Goal: Check status: Check status

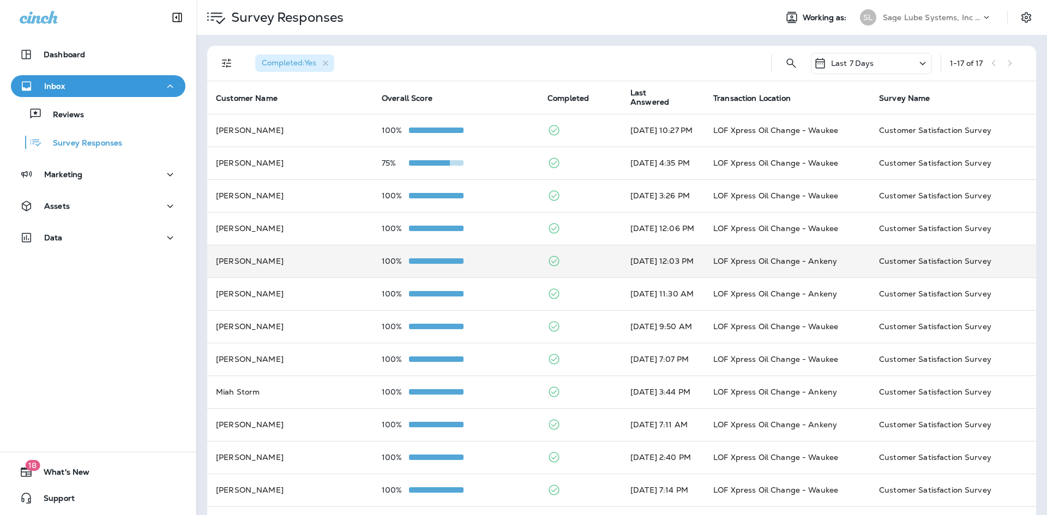
click at [316, 262] on td "[PERSON_NAME]" at bounding box center [290, 261] width 166 height 33
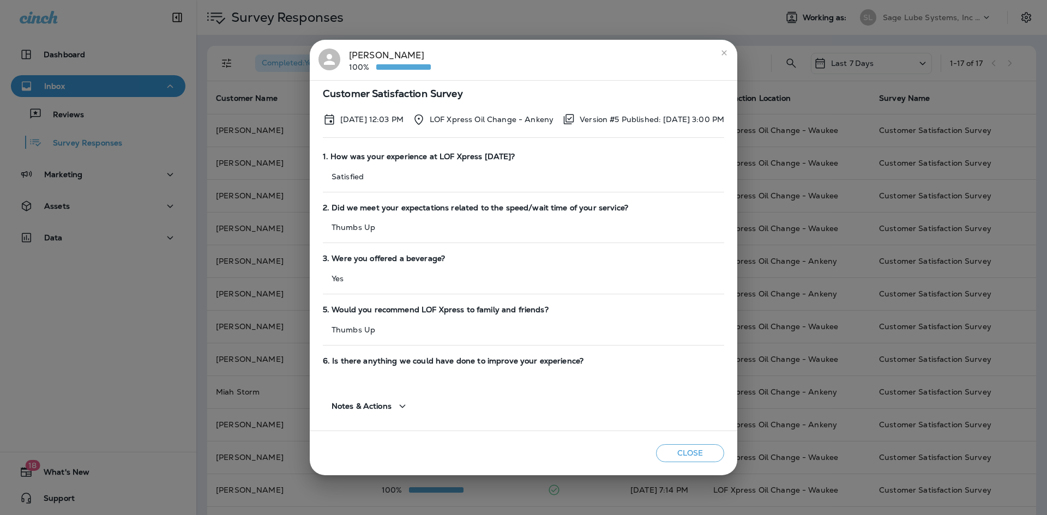
click at [728, 52] on icon "close" at bounding box center [724, 53] width 9 height 9
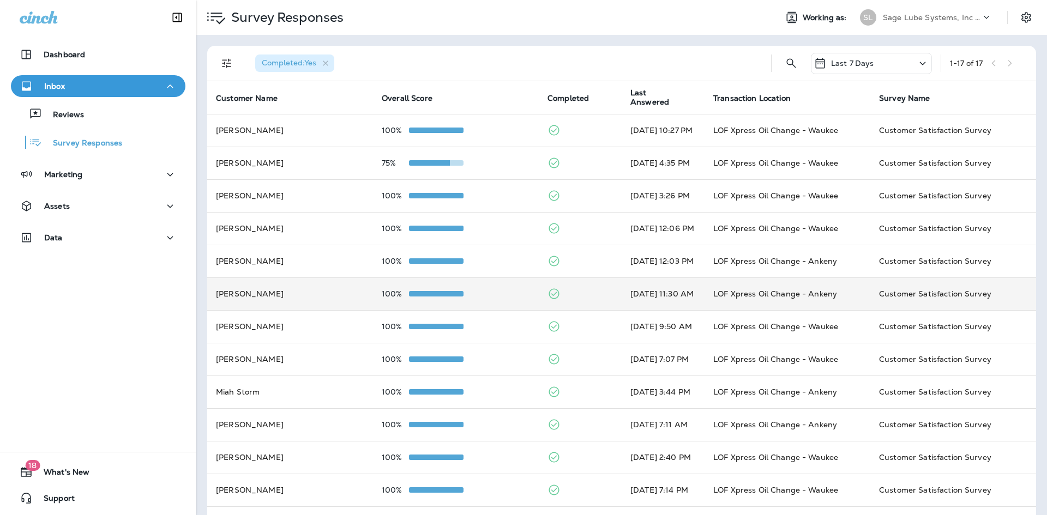
click at [363, 299] on td "[PERSON_NAME]" at bounding box center [290, 294] width 166 height 33
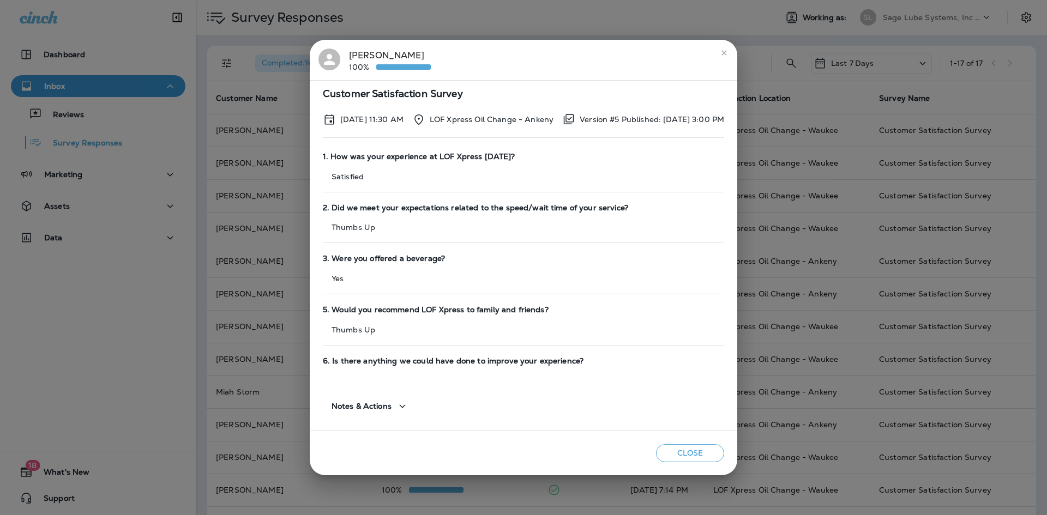
click at [733, 52] on button "close" at bounding box center [723, 52] width 17 height 17
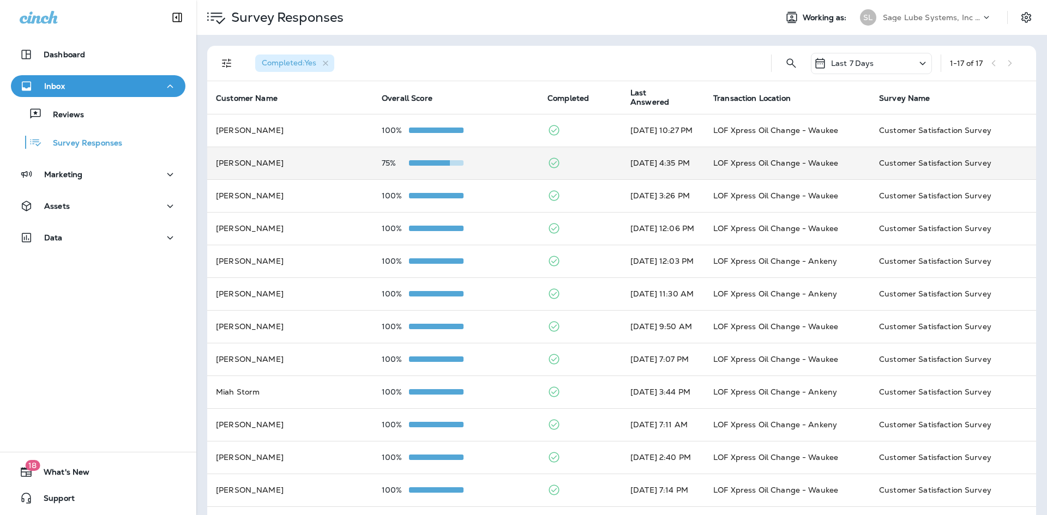
click at [268, 169] on td "[PERSON_NAME]" at bounding box center [290, 163] width 166 height 33
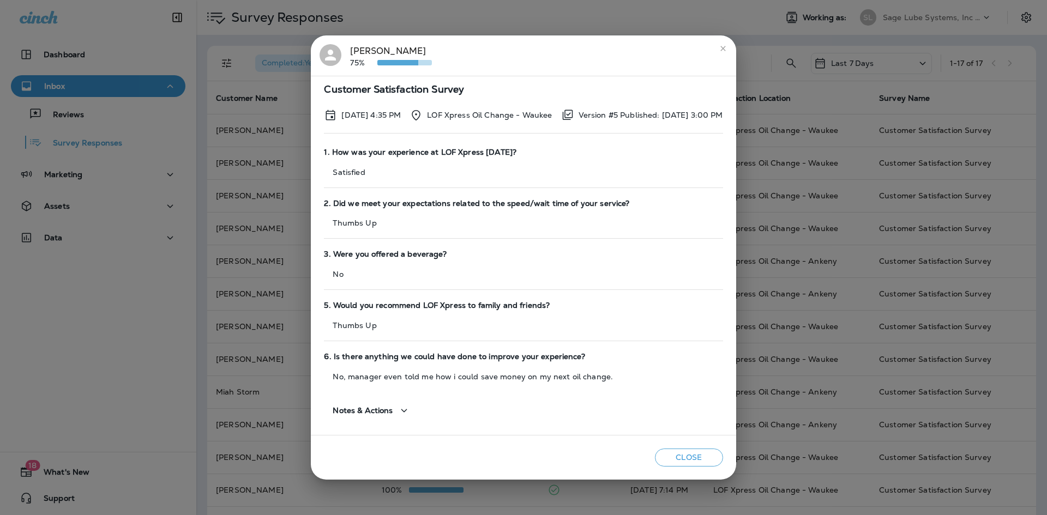
click at [732, 46] on button "close" at bounding box center [722, 48] width 17 height 17
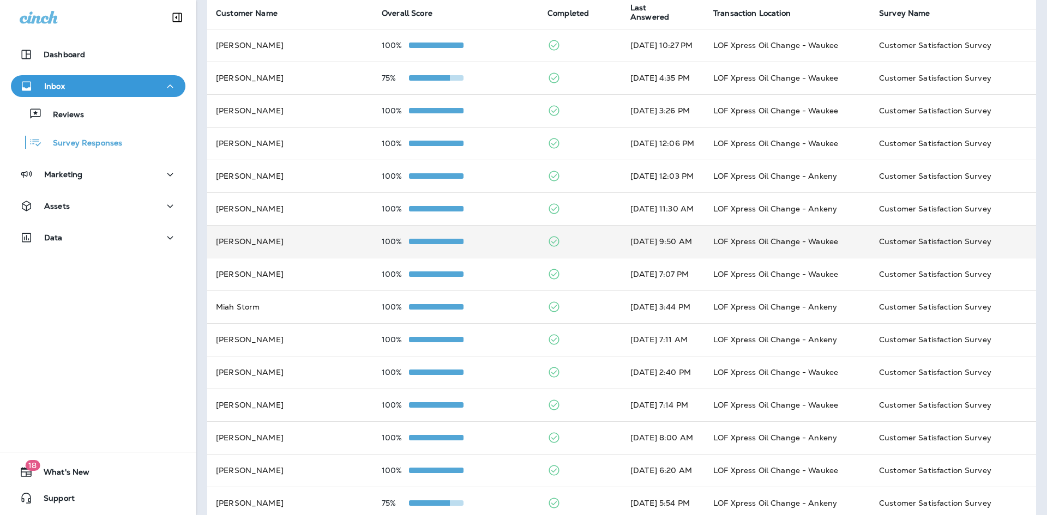
scroll to position [164, 0]
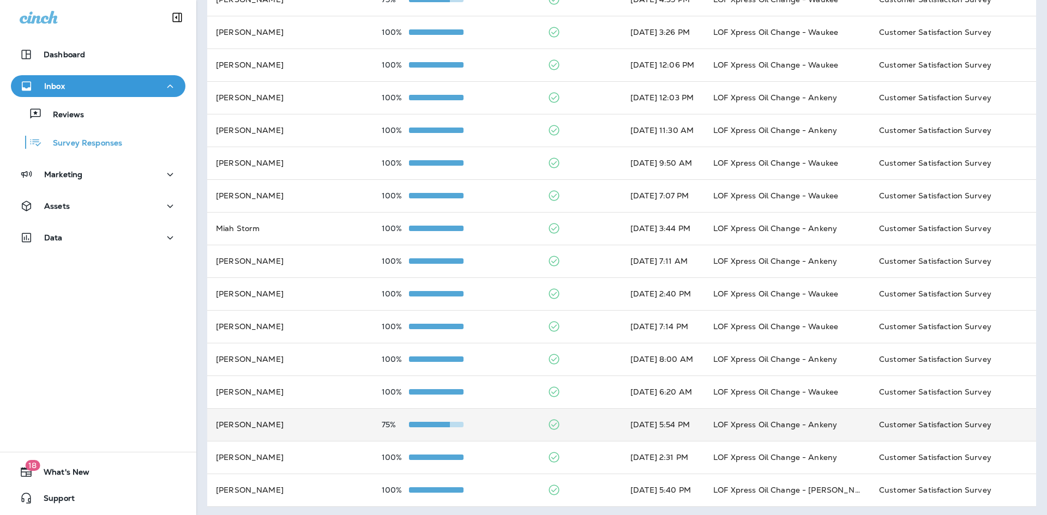
click at [323, 427] on td "[PERSON_NAME]" at bounding box center [290, 424] width 166 height 33
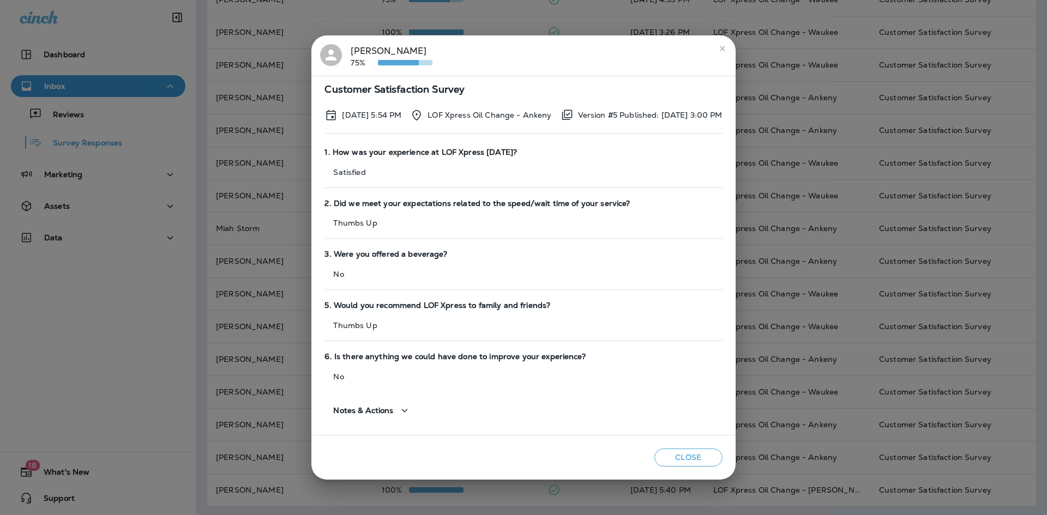
click at [731, 54] on button "close" at bounding box center [722, 48] width 17 height 17
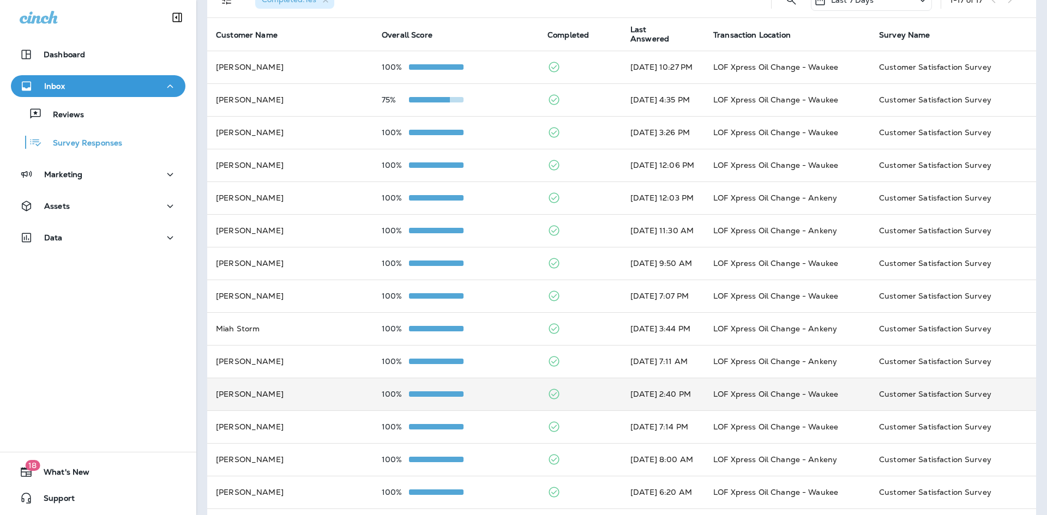
scroll to position [0, 0]
